Goal: Task Accomplishment & Management: Complete application form

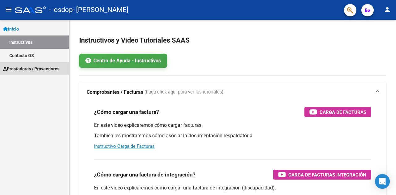
click at [26, 70] on span "Prestadores / Proveedores" at bounding box center [31, 69] width 56 height 7
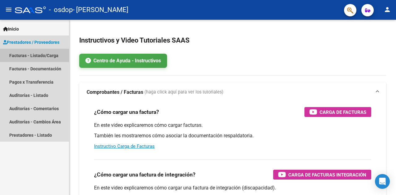
click at [29, 55] on link "Facturas - Listado/Carga" at bounding box center [34, 55] width 69 height 13
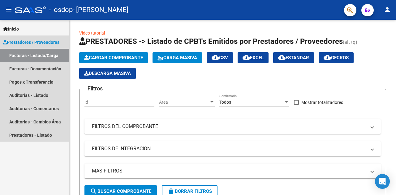
click at [29, 55] on link "Facturas - Listado/Carga" at bounding box center [34, 55] width 69 height 13
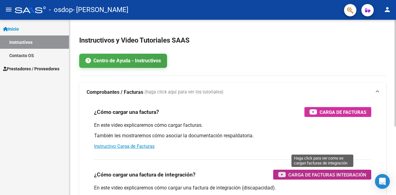
click at [346, 173] on span "Carga de Facturas Integración" at bounding box center [327, 175] width 78 height 8
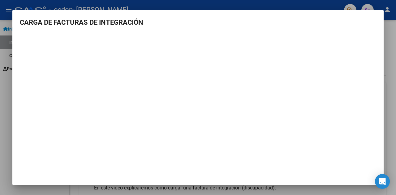
click at [393, 75] on div at bounding box center [198, 97] width 396 height 195
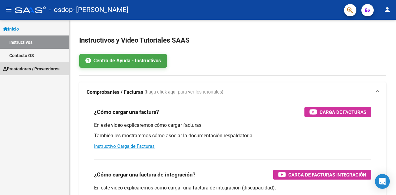
click at [23, 68] on span "Prestadores / Proveedores" at bounding box center [31, 69] width 56 height 7
click at [26, 69] on span "Prestadores / Proveedores" at bounding box center [31, 69] width 56 height 7
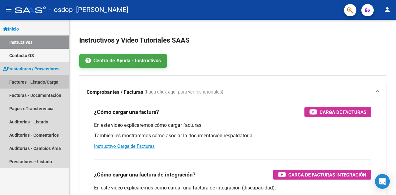
click at [40, 80] on link "Facturas - Listado/Carga" at bounding box center [34, 81] width 69 height 13
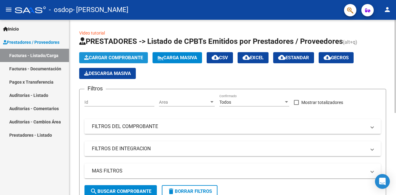
click at [109, 58] on span "Cargar Comprobante" at bounding box center [113, 58] width 59 height 6
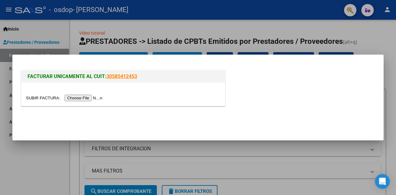
click at [100, 99] on input "file" at bounding box center [65, 98] width 78 height 6
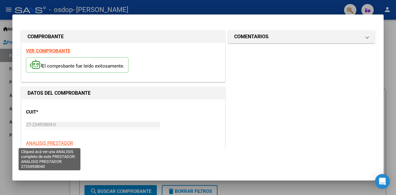
click at [56, 142] on span "ANALISIS PRESTADOR" at bounding box center [49, 144] width 47 height 6
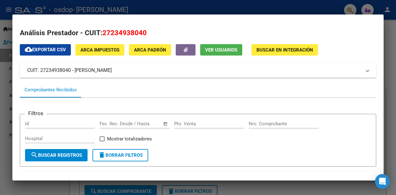
click at [393, 104] on div at bounding box center [198, 97] width 396 height 195
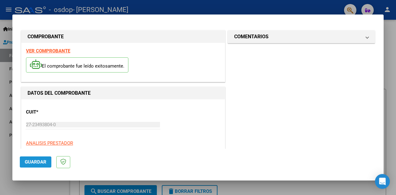
click at [31, 163] on span "Guardar" at bounding box center [36, 163] width 22 height 6
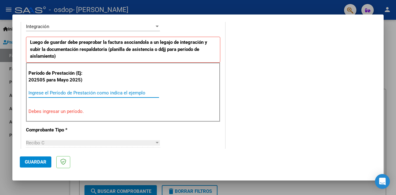
click at [59, 92] on input "Ingrese el Período de Prestación como indica el ejemplo" at bounding box center [93, 93] width 130 height 6
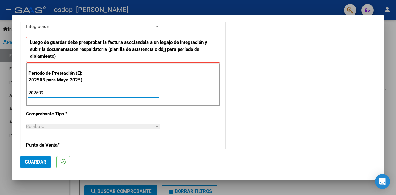
type input "202509"
click at [156, 126] on div at bounding box center [157, 127] width 3 height 2
click at [157, 24] on div at bounding box center [157, 26] width 6 height 5
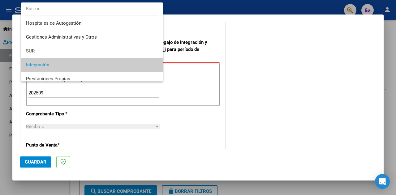
scroll to position [39, 0]
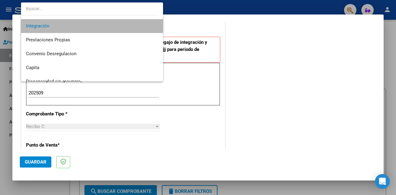
click at [96, 24] on span "Integración" at bounding box center [92, 26] width 132 height 14
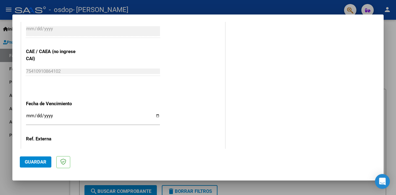
scroll to position [393, 0]
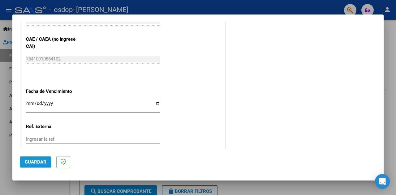
click at [39, 163] on span "Guardar" at bounding box center [36, 163] width 22 height 6
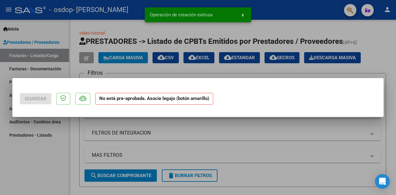
scroll to position [0, 0]
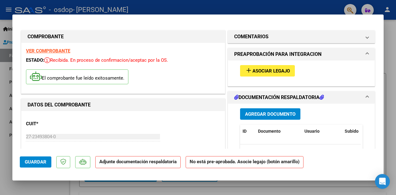
click at [161, 164] on strong "Adjunte documentación respaldatoria" at bounding box center [137, 162] width 77 height 6
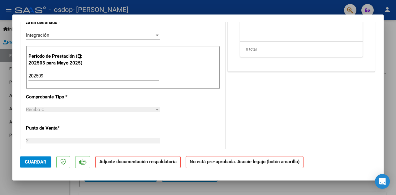
scroll to position [173, 0]
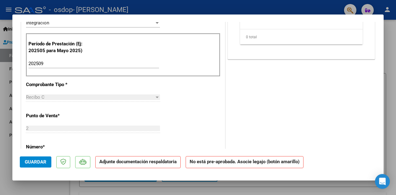
click at [122, 161] on strong "Adjunte documentación respaldatoria" at bounding box center [137, 162] width 77 height 6
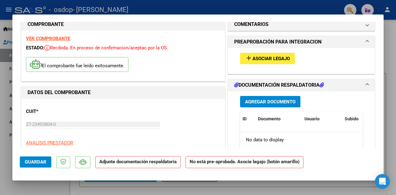
scroll to position [0, 0]
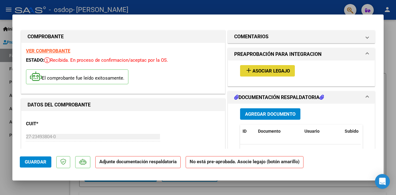
click at [271, 70] on span "Asociar Legajo" at bounding box center [270, 71] width 37 height 6
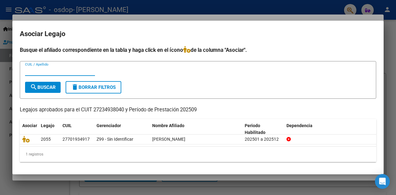
click at [75, 71] on input "CUIL / Apellido" at bounding box center [60, 71] width 70 height 6
type input "70193491"
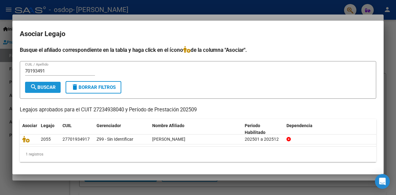
click at [48, 89] on span "search Buscar" at bounding box center [43, 88] width 26 height 6
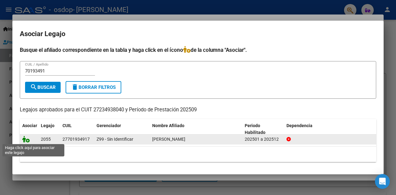
click at [27, 141] on icon at bounding box center [25, 139] width 7 height 7
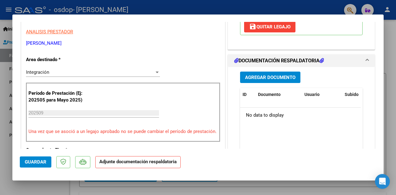
scroll to position [136, 0]
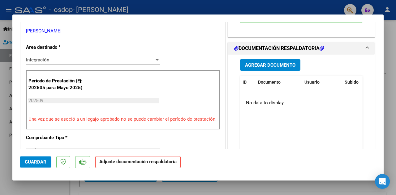
click at [270, 66] on span "Agregar Documento" at bounding box center [270, 65] width 50 height 6
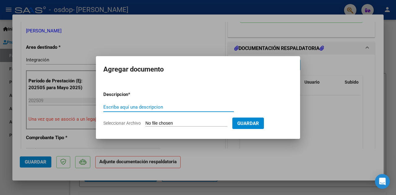
click at [150, 107] on input "Escriba aquí una descripcion" at bounding box center [168, 107] width 130 height 6
type input "Planilla Asistencia"
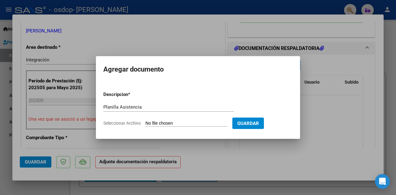
click at [186, 124] on input "Seleccionar Archivo" at bounding box center [186, 124] width 82 height 6
type input "C:\fakepath\ArroquiAsist09-25.pdf"
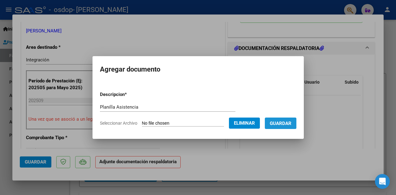
click at [291, 125] on span "Guardar" at bounding box center [281, 124] width 22 height 6
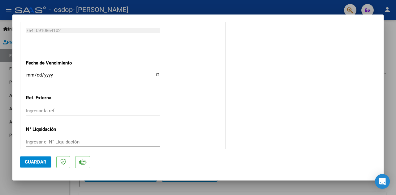
scroll to position [432, 0]
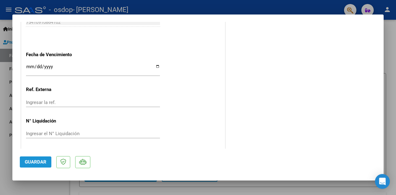
click at [36, 160] on span "Guardar" at bounding box center [36, 163] width 22 height 6
click at [394, 49] on div at bounding box center [198, 97] width 396 height 195
type input "$ 0,00"
